Goal: Check status: Check status

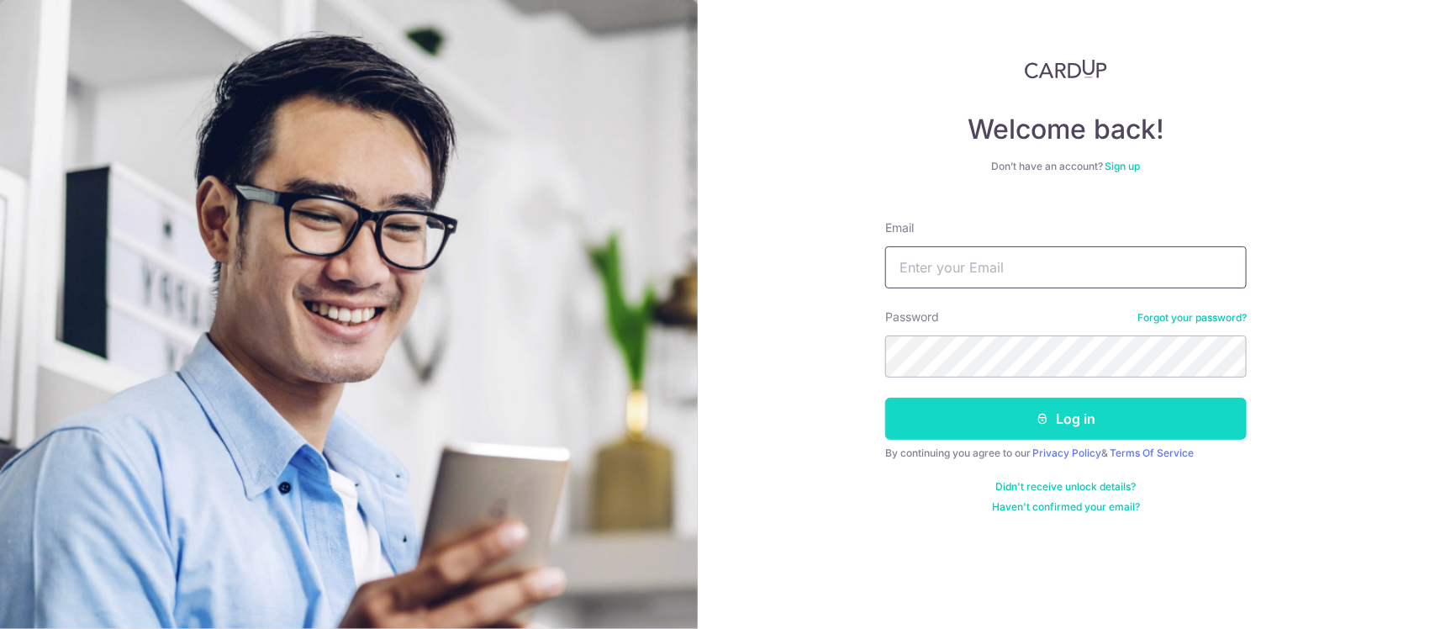
type input "[EMAIL_ADDRESS][DOMAIN_NAME]"
click at [1064, 417] on button "Log in" at bounding box center [1065, 419] width 361 height 42
